Goal: Navigation & Orientation: Find specific page/section

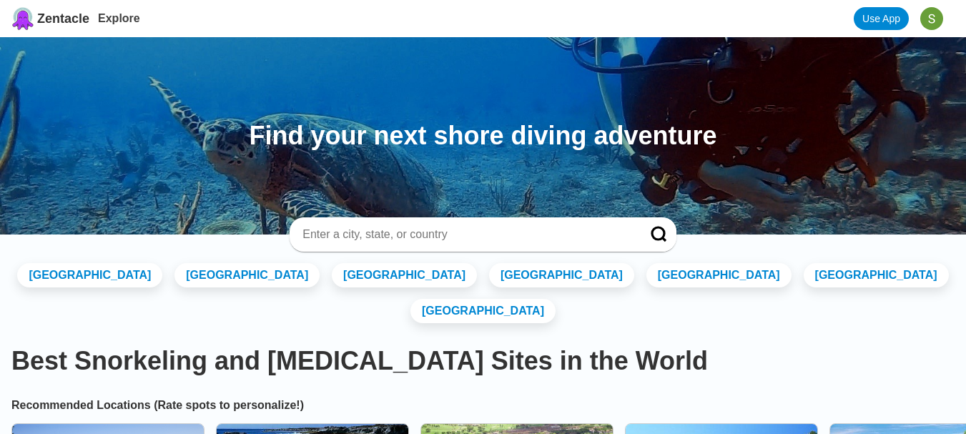
click at [68, 21] on span "Zentacle" at bounding box center [63, 18] width 52 height 15
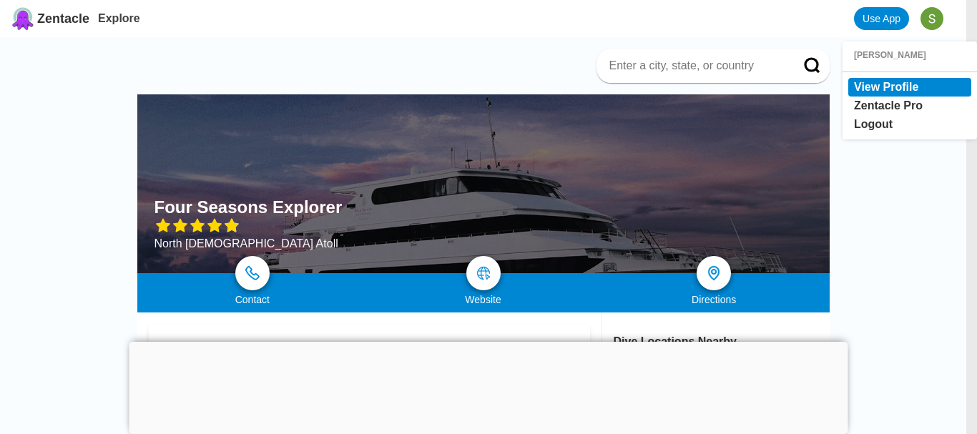
click at [891, 85] on link "View Profile" at bounding box center [886, 87] width 64 height 12
